Goal: Navigation & Orientation: Find specific page/section

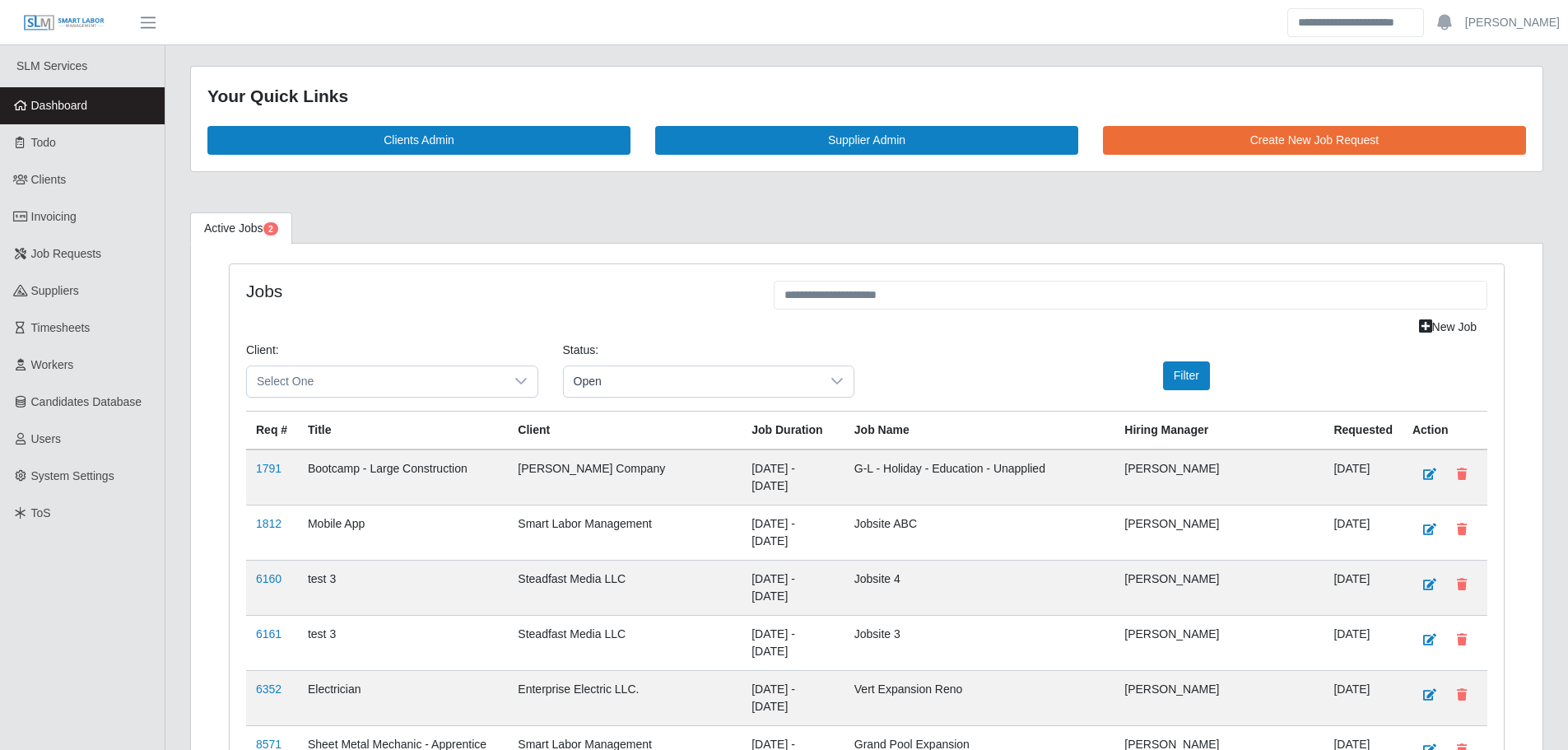
click at [83, 103] on span "Dashboard" at bounding box center [59, 105] width 57 height 13
drag, startPoint x: 65, startPoint y: 101, endPoint x: 88, endPoint y: 141, distance: 46.1
click at [65, 100] on span "Dashboard" at bounding box center [59, 105] width 57 height 13
click at [79, 109] on span "Dashboard" at bounding box center [59, 105] width 57 height 13
